Goal: Information Seeking & Learning: Learn about a topic

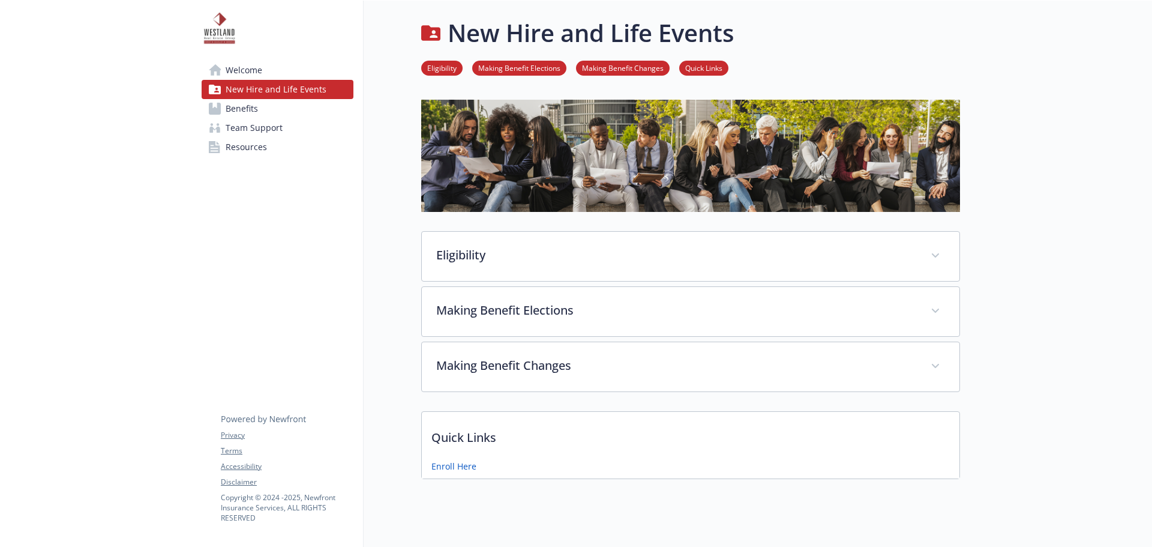
click at [212, 244] on div "Welcome New Hire and Life Events Benefits Team Support Resources Privacy Terms …" at bounding box center [278, 283] width 172 height 565
click at [24, 142] on div at bounding box center [96, 283] width 192 height 565
